Goal: Find contact information: Find contact information

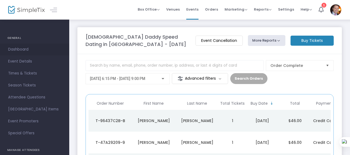
click at [22, 50] on span "Dashboard" at bounding box center [34, 49] width 53 height 7
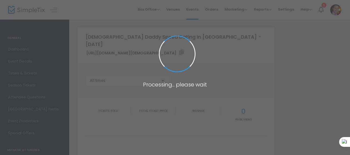
type input "[URL][DOMAIN_NAME][DEMOGRAPHIC_DATA]"
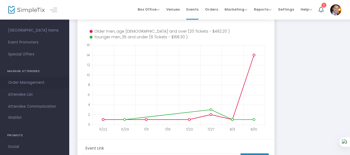
scroll to position [114, 0]
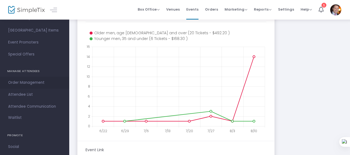
click at [35, 81] on span "Order Management" at bounding box center [34, 82] width 53 height 7
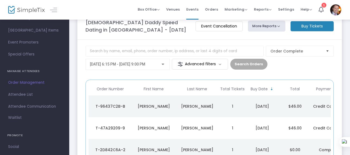
scroll to position [25, 0]
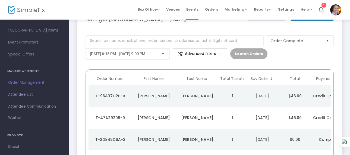
click at [114, 96] on div "T-96437C2B-B" at bounding box center [110, 95] width 41 height 5
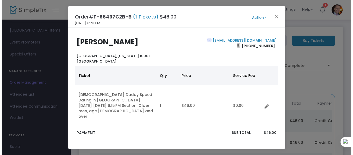
scroll to position [0, 0]
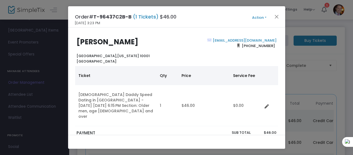
drag, startPoint x: 137, startPoint y: 42, endPoint x: 74, endPoint y: 41, distance: 62.7
click at [74, 40] on div "[PERSON_NAME] [GEOGRAPHIC_DATA], [US_STATE] 10001 [GEOGRAPHIC_DATA]" at bounding box center [125, 51] width 103 height 26
copy b "[PERSON_NAME]"
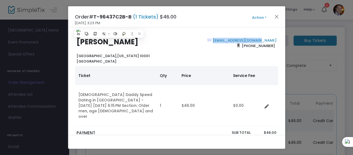
drag, startPoint x: 276, startPoint y: 39, endPoint x: 227, endPoint y: 39, distance: 48.6
click at [226, 39] on div "[EMAIL_ADDRESS][DOMAIN_NAME] [PHONE_NUMBER]" at bounding box center [228, 51] width 103 height 26
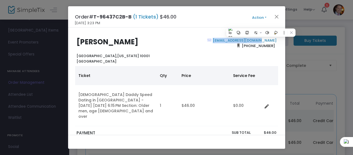
copy link "[EMAIL_ADDRESS][DOMAIN_NAME]"
drag, startPoint x: 268, startPoint y: 45, endPoint x: 246, endPoint y: 45, distance: 22.5
click at [246, 45] on div "[EMAIL_ADDRESS][DOMAIN_NAME] [PHONE_NUMBER]" at bounding box center [228, 51] width 103 height 26
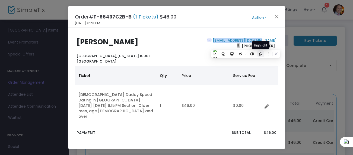
copy span "[PHONE_NUMBER]"
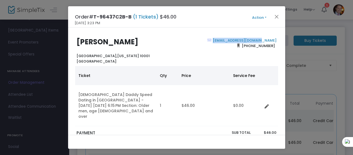
copy span "[PHONE_NUMBER]"
